Goal: Task Accomplishment & Management: Use online tool/utility

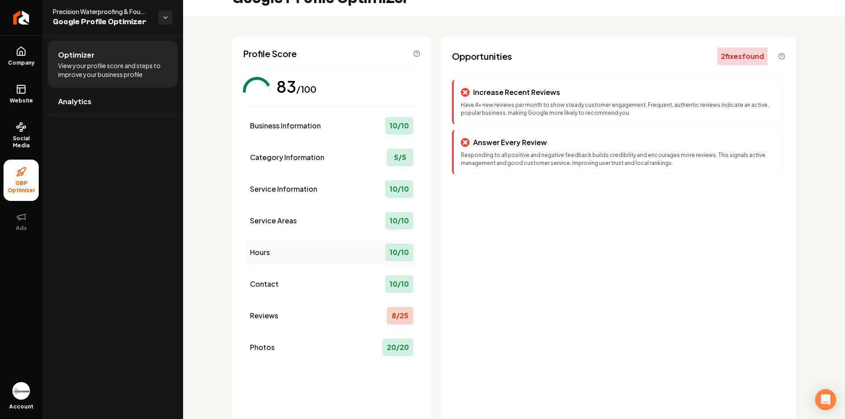
scroll to position [63, 0]
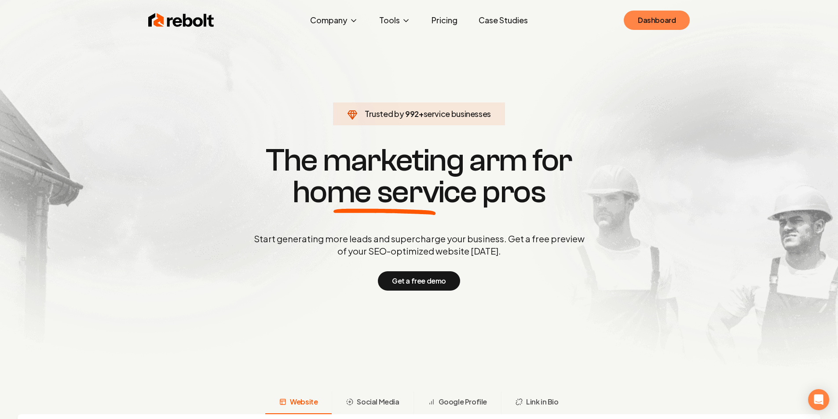
click at [638, 15] on link "Dashboard" at bounding box center [657, 20] width 66 height 19
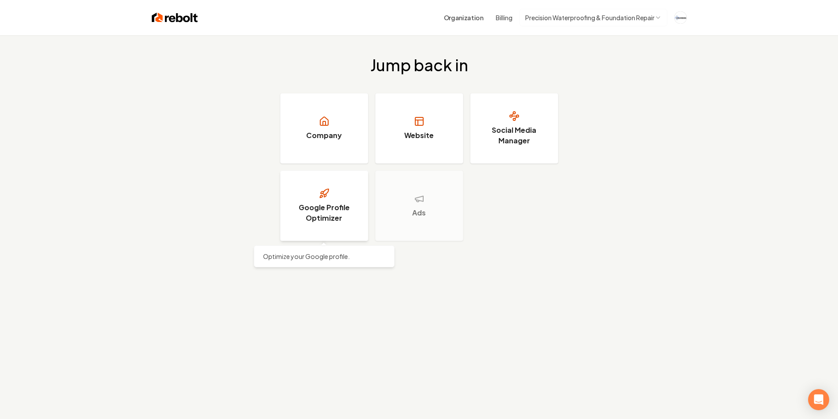
click at [306, 198] on link "Google Profile Optimizer" at bounding box center [324, 206] width 88 height 70
